Goal: Task Accomplishment & Management: Manage account settings

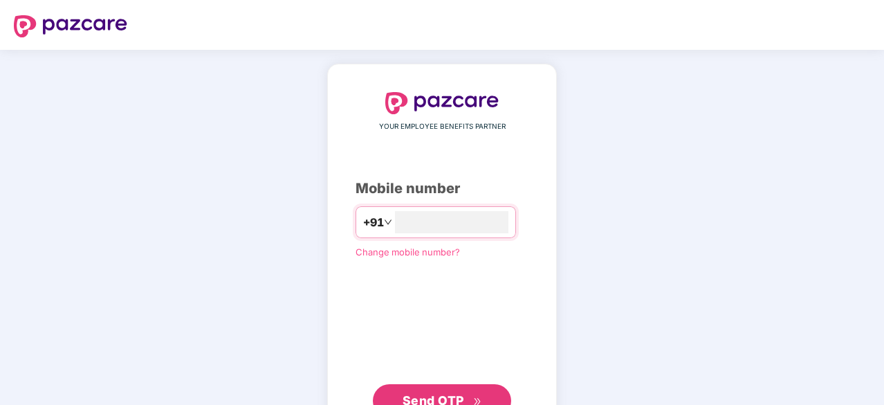
type input "**********"
click at [463, 395] on span "Send OTP" at bounding box center [442, 400] width 80 height 19
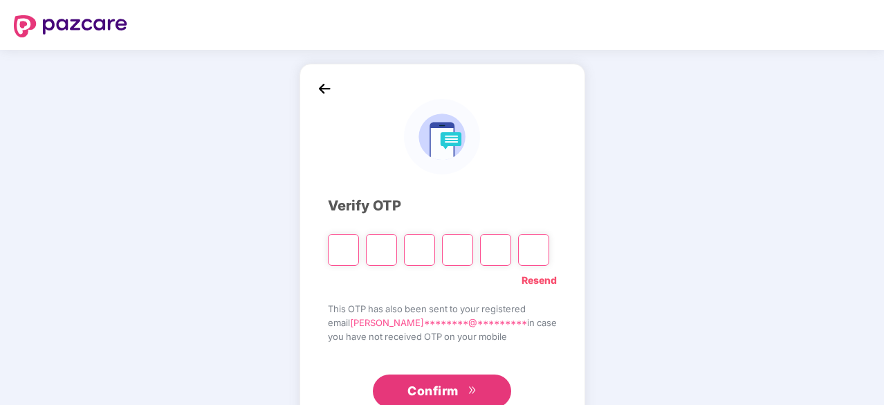
type input "*"
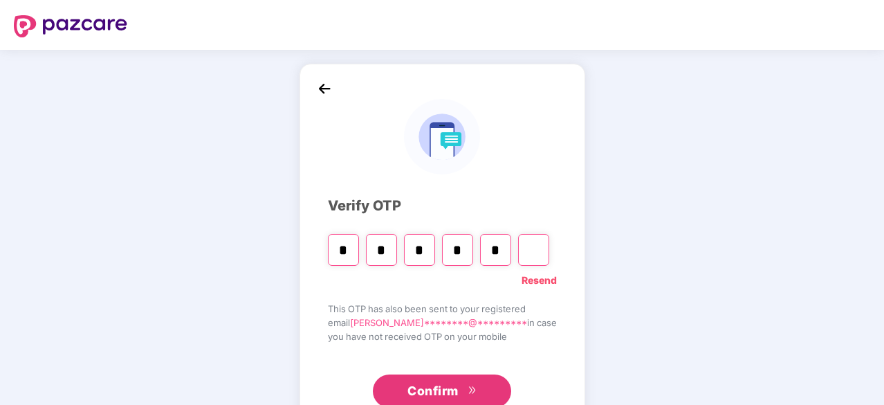
type input "*"
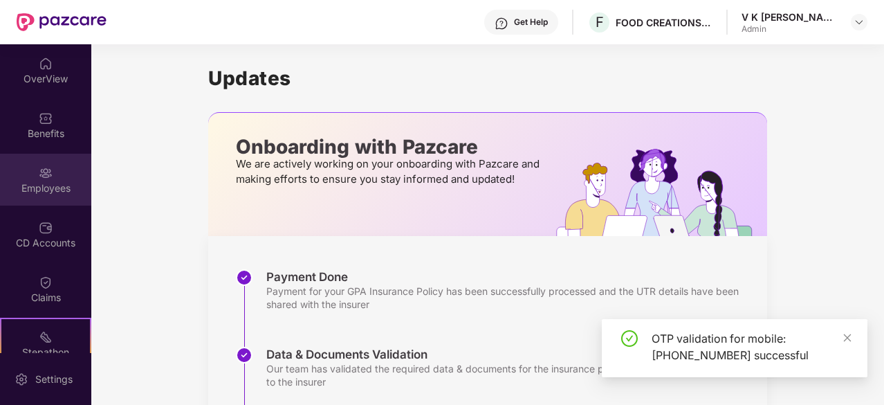
click at [33, 192] on div "Employees" at bounding box center [45, 188] width 91 height 14
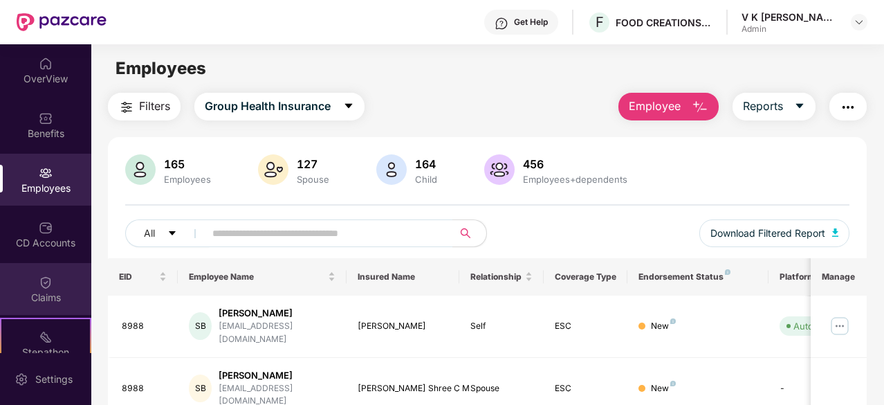
click at [50, 290] on div "Claims" at bounding box center [45, 297] width 91 height 14
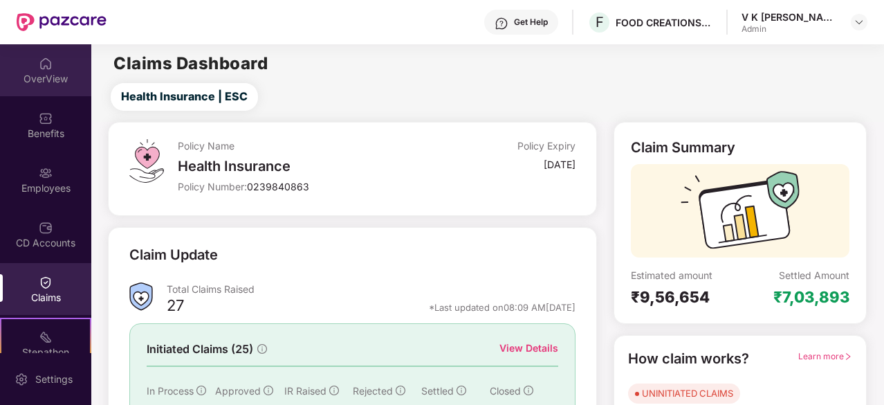
click at [50, 77] on div "OverView" at bounding box center [45, 79] width 91 height 14
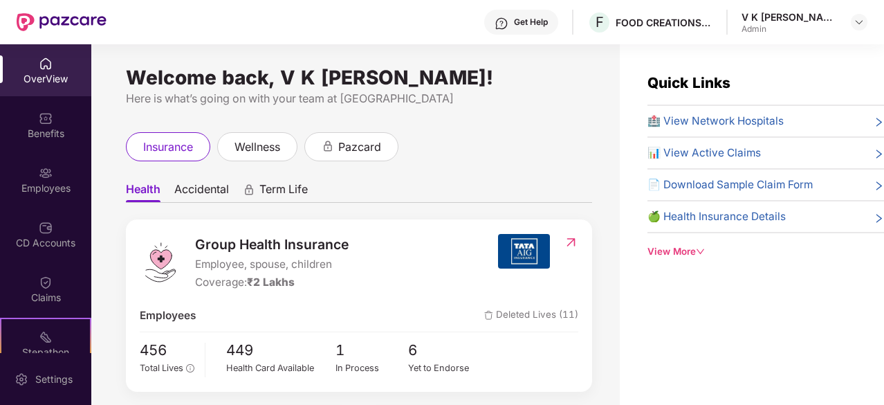
click at [712, 125] on span "🏥 View Network Hospitals" at bounding box center [715, 121] width 136 height 17
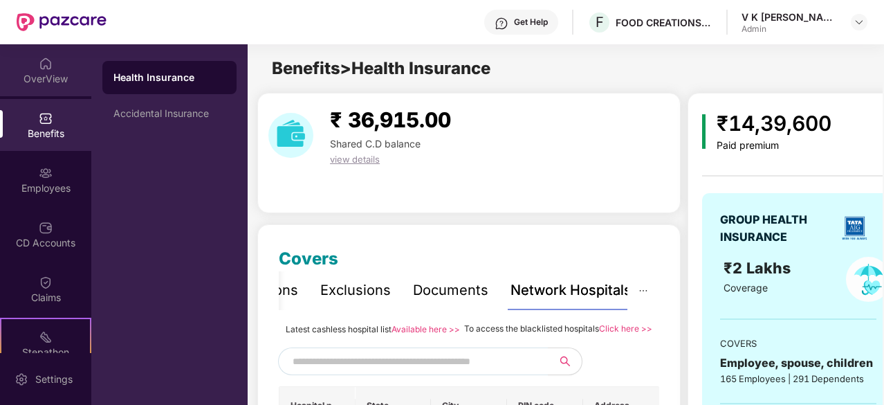
click at [44, 64] on img at bounding box center [46, 64] width 14 height 14
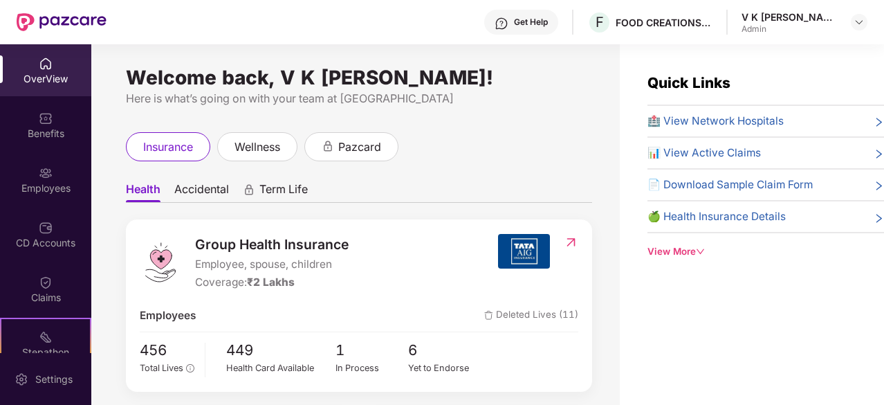
click at [743, 122] on span "🏥 View Network Hospitals" at bounding box center [715, 121] width 136 height 17
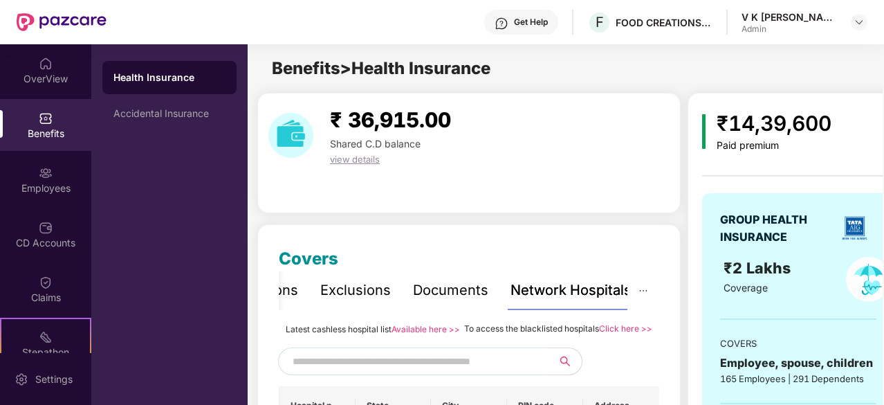
click at [427, 154] on div "view details" at bounding box center [390, 158] width 132 height 15
click at [379, 371] on input "text" at bounding box center [411, 361] width 236 height 21
click at [566, 375] on button "button" at bounding box center [561, 361] width 42 height 28
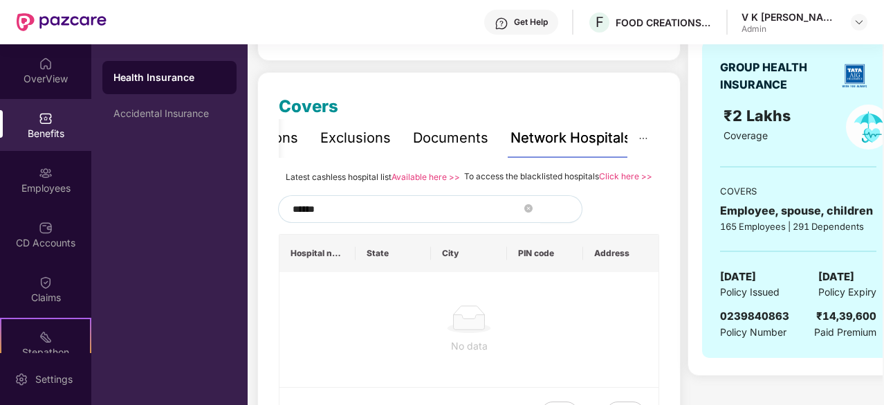
scroll to position [0, 6]
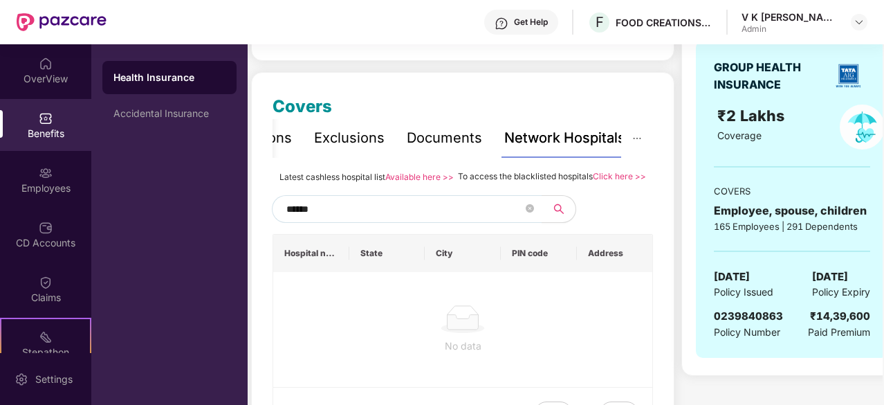
click at [357, 219] on input "******" at bounding box center [404, 208] width 236 height 21
drag, startPoint x: 351, startPoint y: 229, endPoint x: 279, endPoint y: 224, distance: 71.4
click at [279, 223] on span "******" at bounding box center [407, 209] width 270 height 28
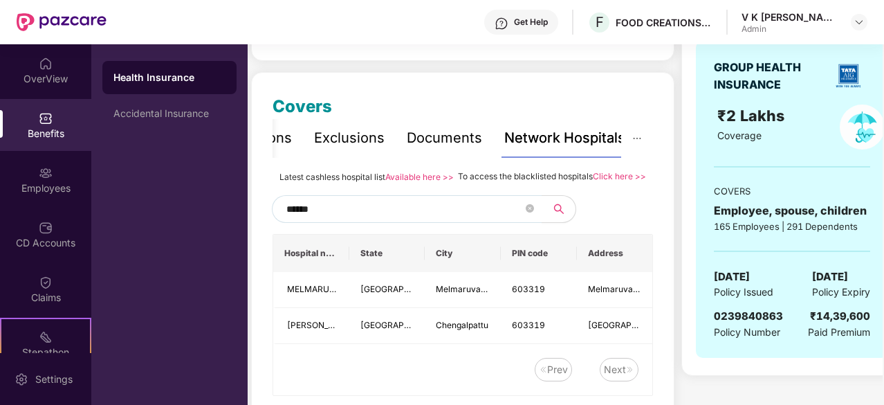
scroll to position [0, 0]
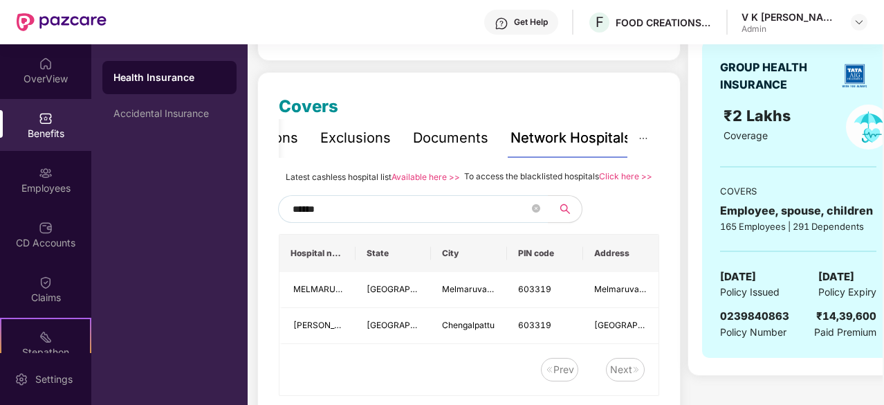
drag, startPoint x: 340, startPoint y: 229, endPoint x: 221, endPoint y: 237, distance: 118.5
click at [221, 237] on div "OverView Benefits Employees CD Accounts Claims Stepathon New Challenge Endorsem…" at bounding box center [442, 224] width 884 height 360
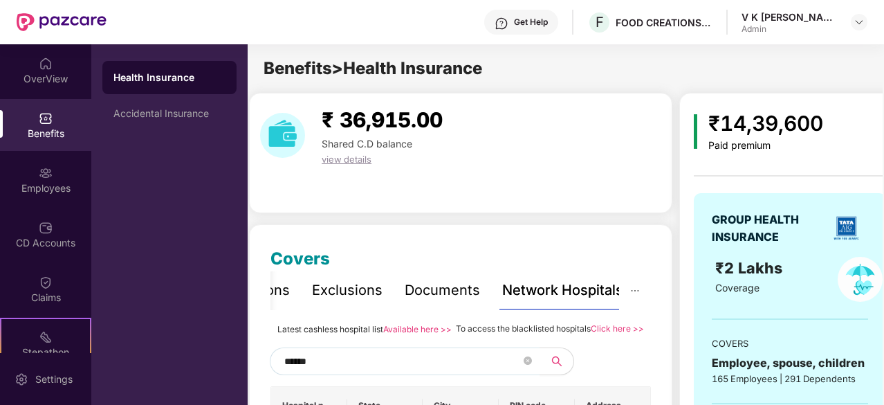
click at [171, 79] on div "Health Insurance" at bounding box center [169, 78] width 112 height 14
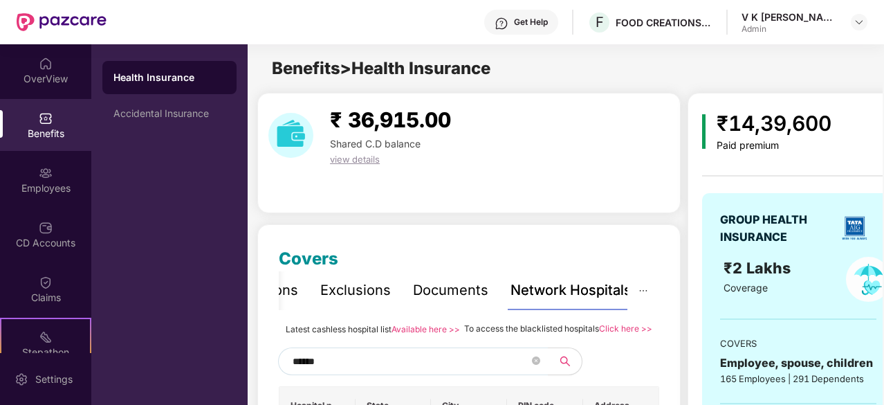
click at [346, 371] on input "******" at bounding box center [411, 361] width 236 height 21
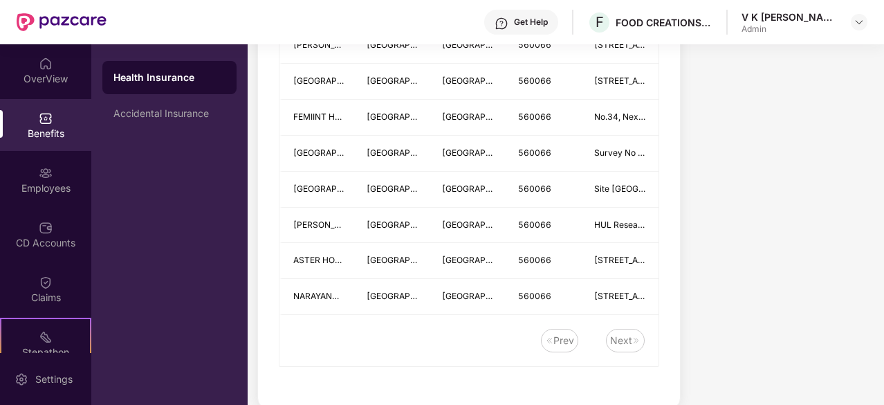
scroll to position [504, 0]
type input "******"
click at [627, 347] on div "Next" at bounding box center [621, 339] width 22 height 15
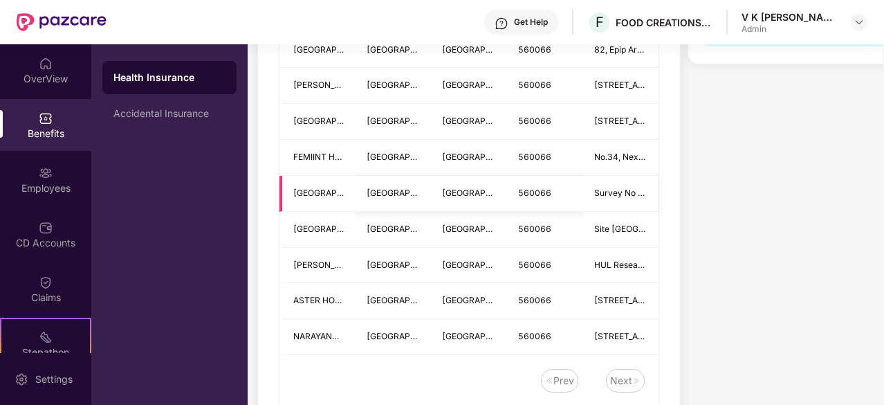
scroll to position [402, 0]
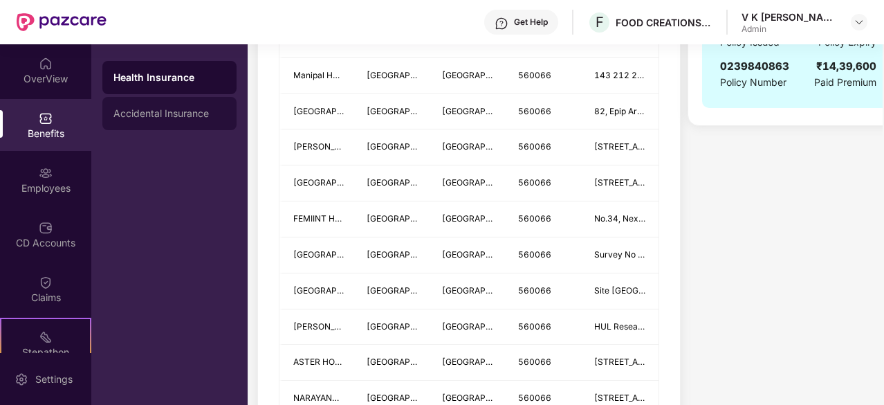
click at [186, 121] on div "Accidental Insurance" at bounding box center [169, 113] width 134 height 33
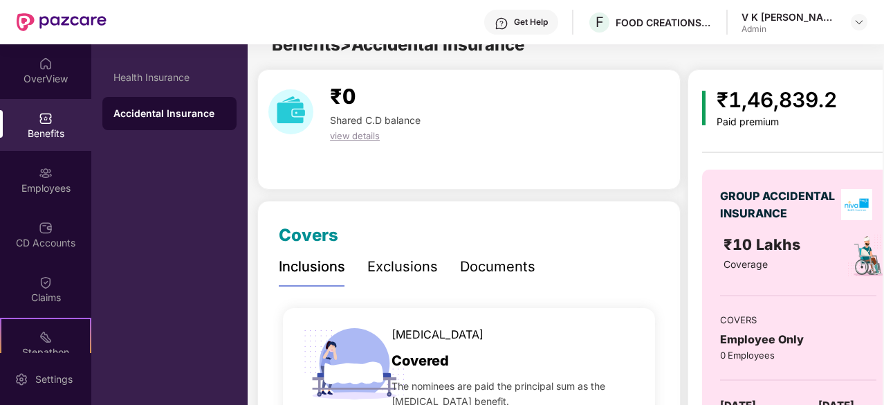
scroll to position [402, 0]
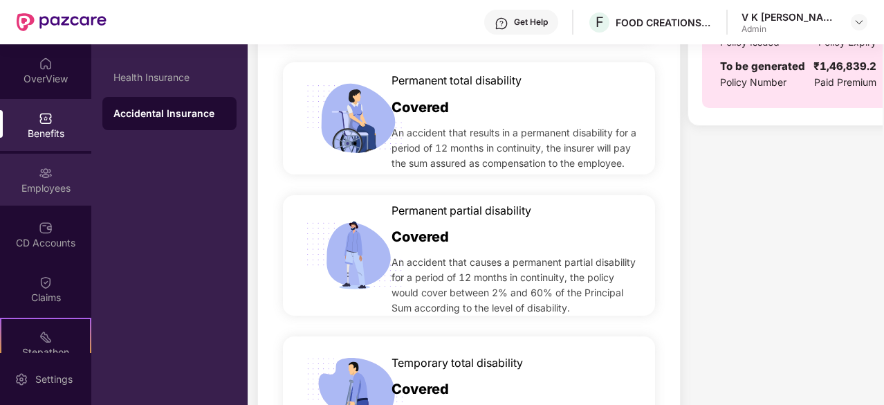
click at [50, 169] on img at bounding box center [46, 173] width 14 height 14
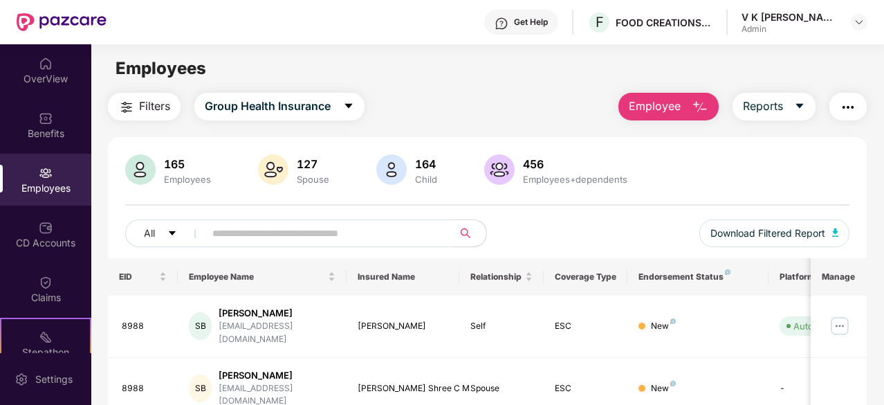
click at [251, 237] on input "text" at bounding box center [323, 233] width 222 height 21
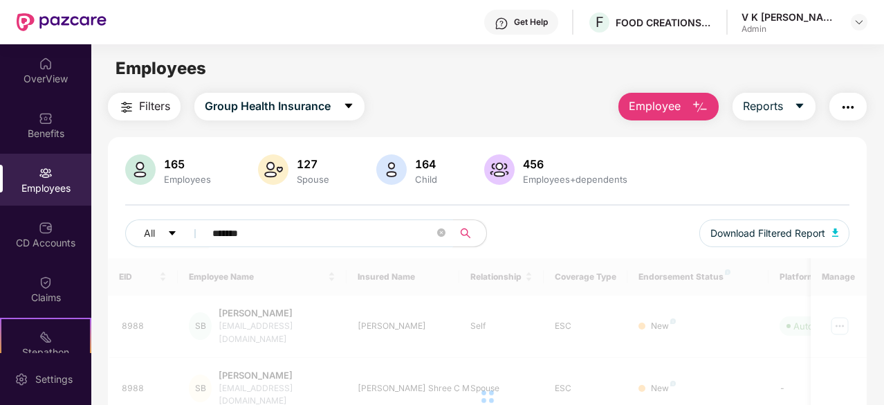
type input "*******"
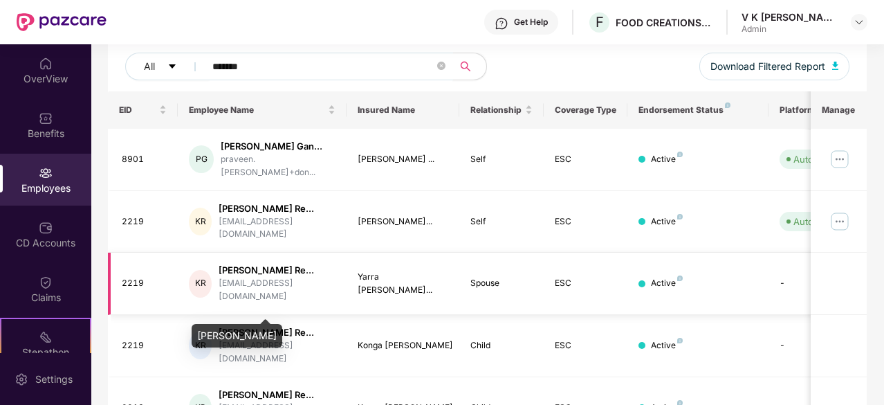
scroll to position [167, 0]
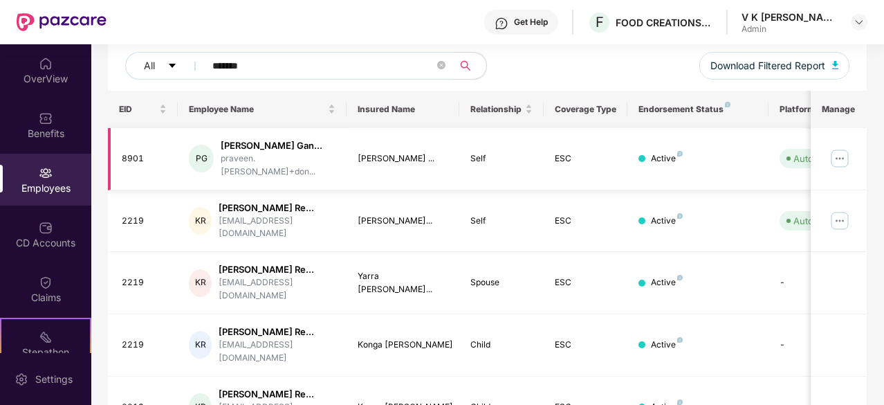
click at [839, 158] on img at bounding box center [839, 158] width 22 height 22
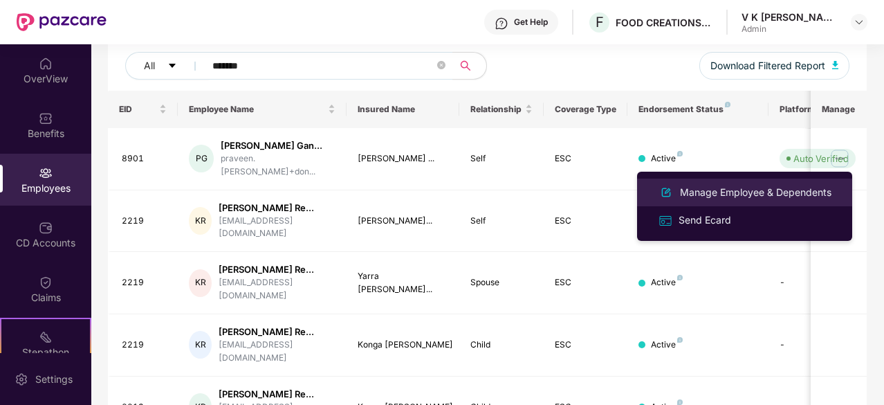
click at [693, 201] on li "Manage Employee & Dependents" at bounding box center [744, 192] width 215 height 28
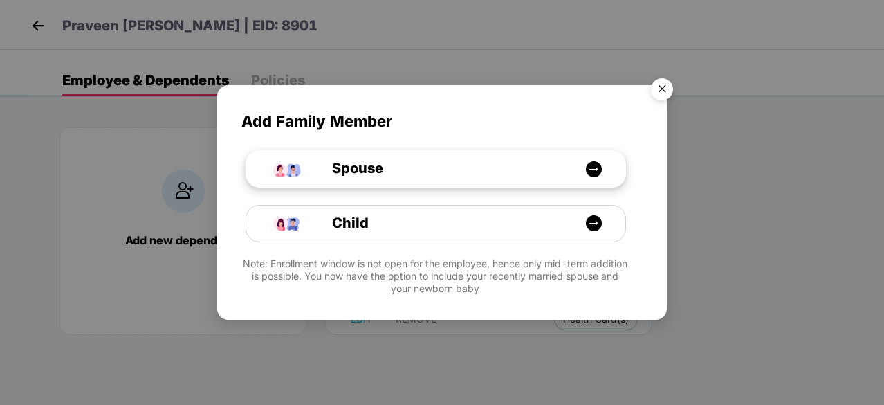
click at [377, 164] on span "Spouse" at bounding box center [342, 168] width 82 height 21
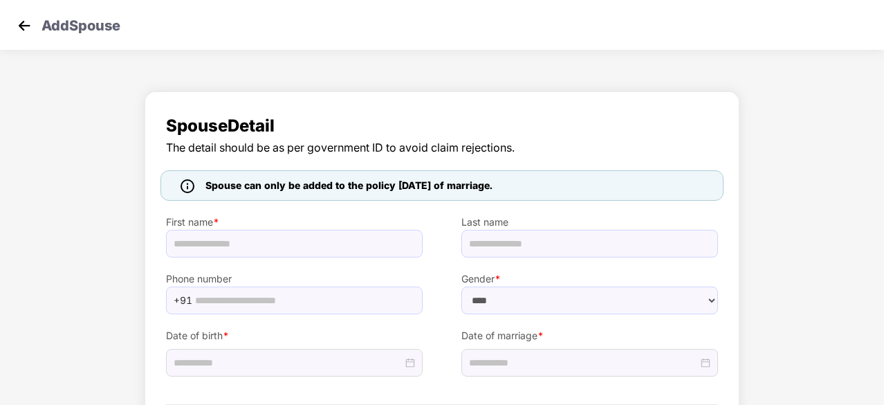
select select "******"
click at [17, 26] on img at bounding box center [24, 25] width 21 height 21
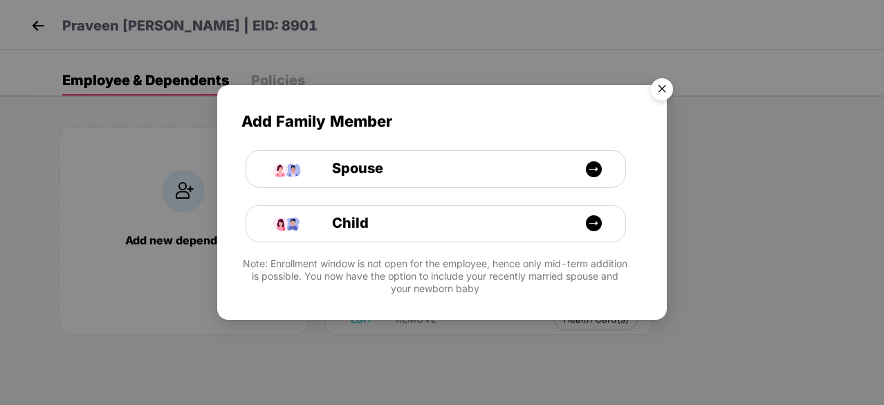
click at [669, 85] on img "Close" at bounding box center [661, 91] width 39 height 39
